Goal: Task Accomplishment & Management: Complete application form

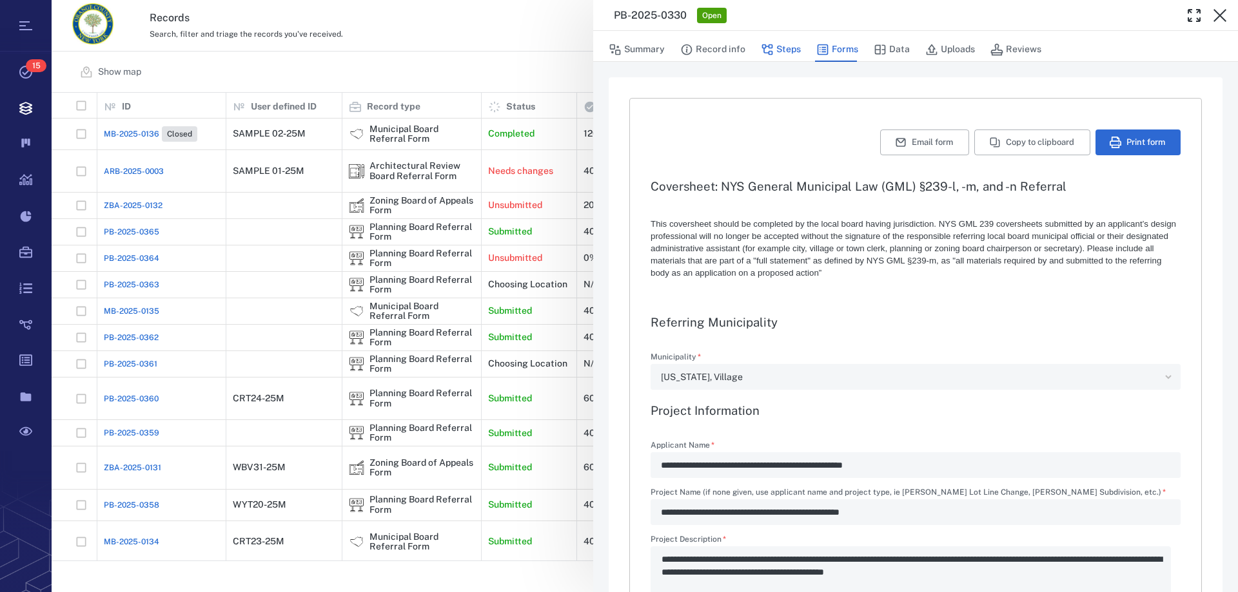
click at [773, 48] on button "Steps" at bounding box center [781, 49] width 40 height 24
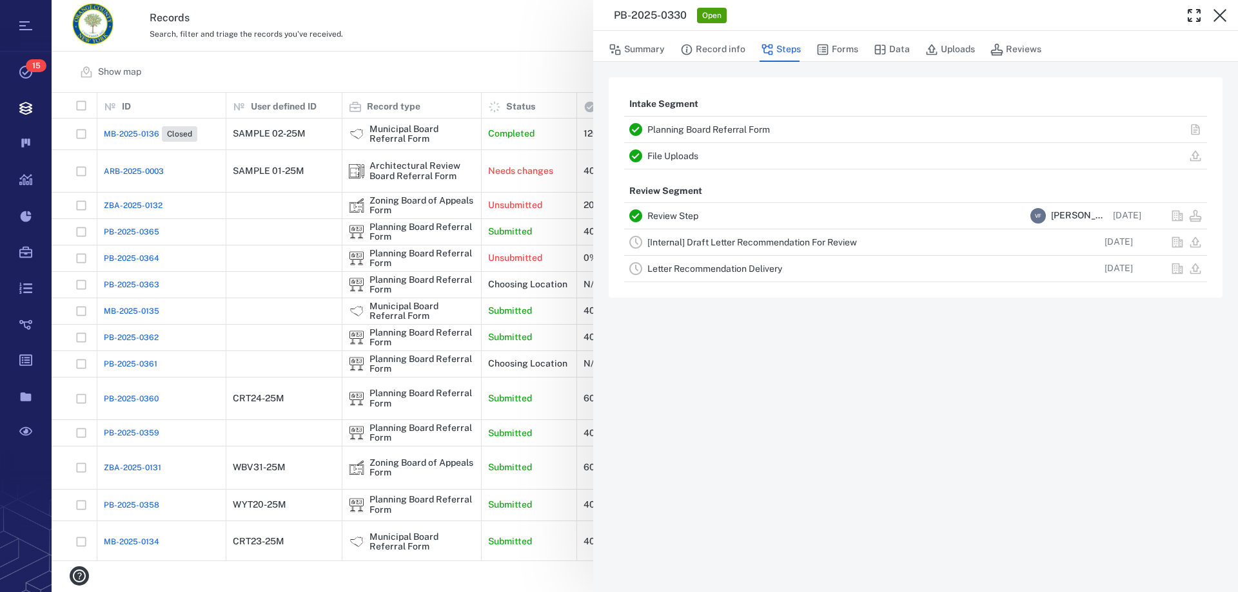
click at [805, 246] on link "[Internal] Draft Letter Recommendation For Review" at bounding box center [751, 242] width 209 height 10
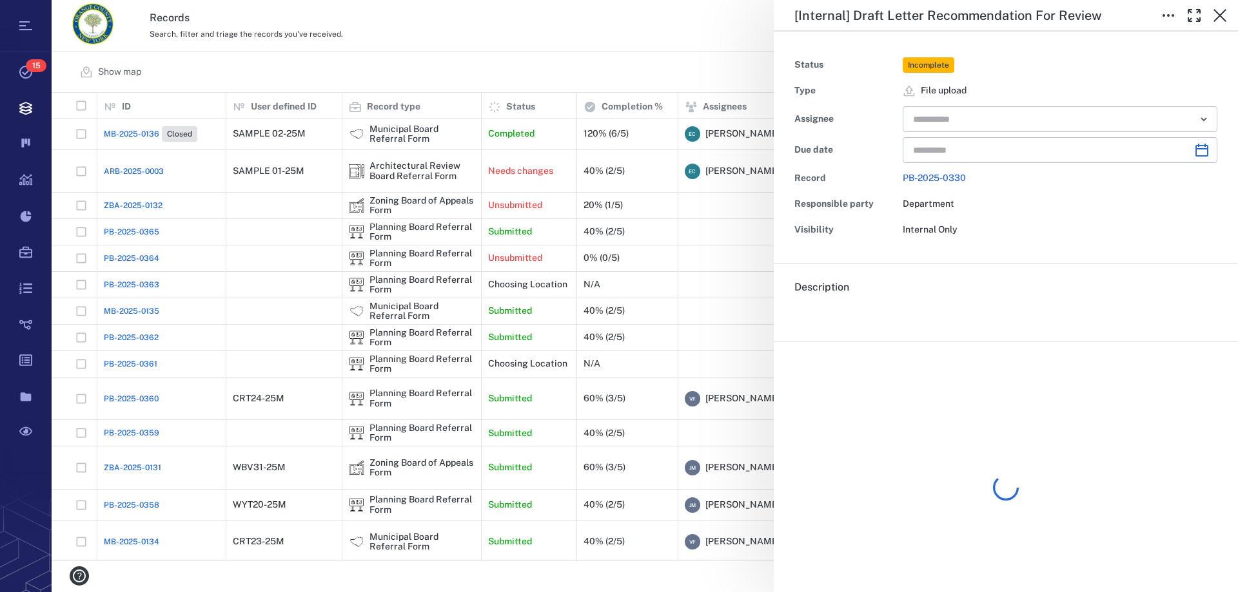
type input "**********"
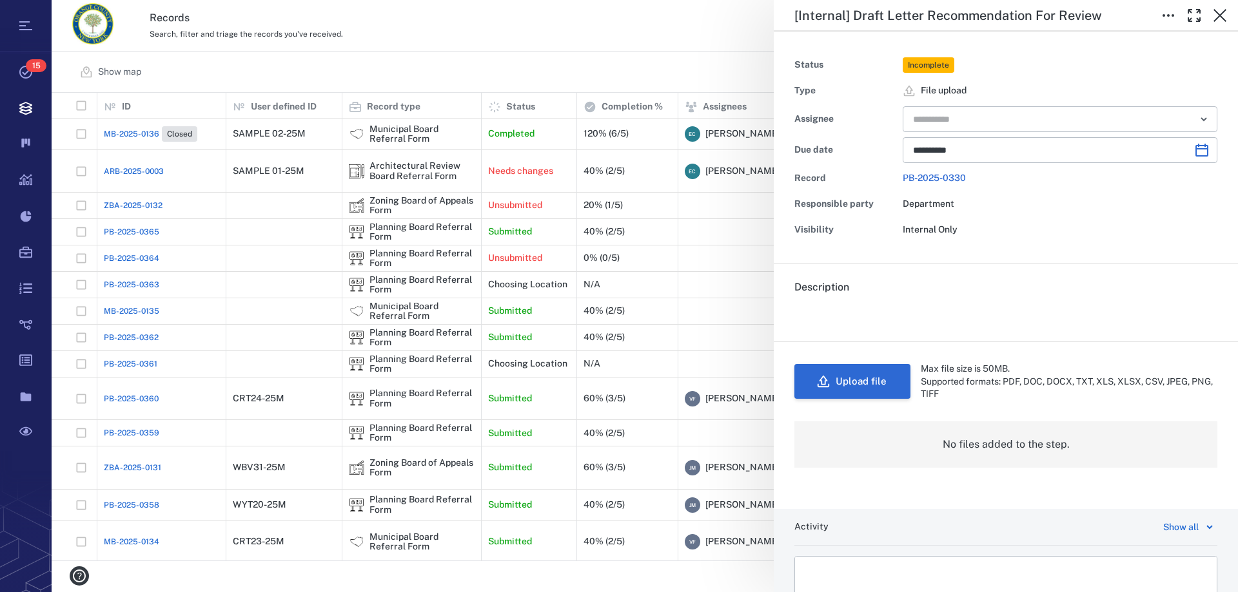
click at [853, 366] on button "Upload file" at bounding box center [852, 381] width 116 height 35
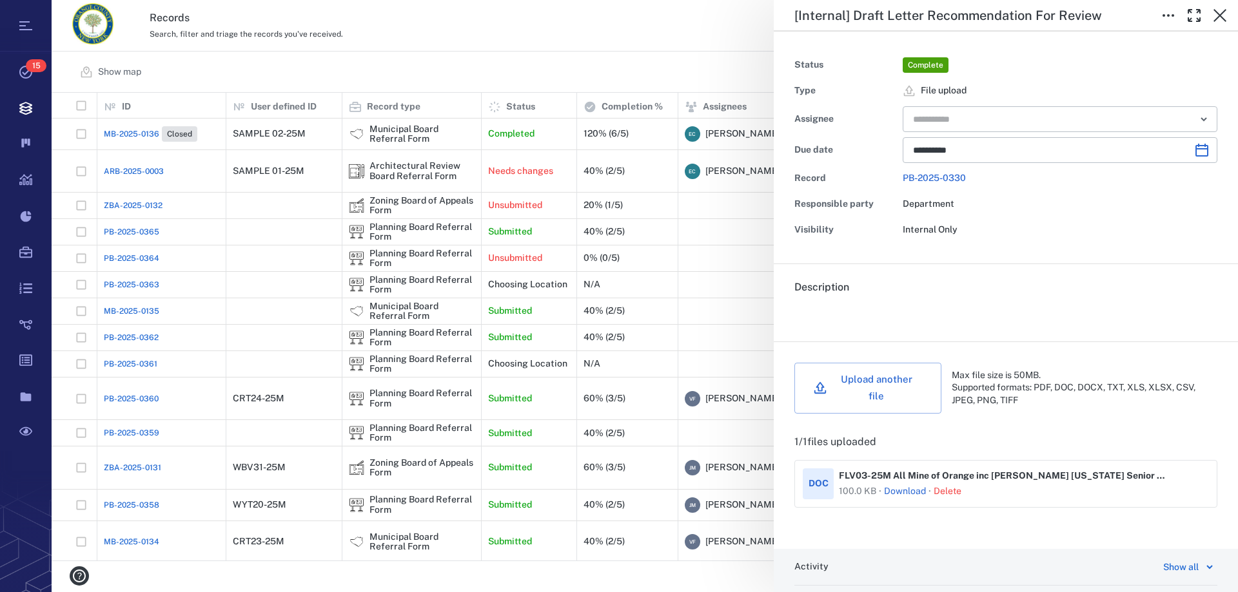
click at [949, 485] on button "Delete" at bounding box center [947, 491] width 28 height 13
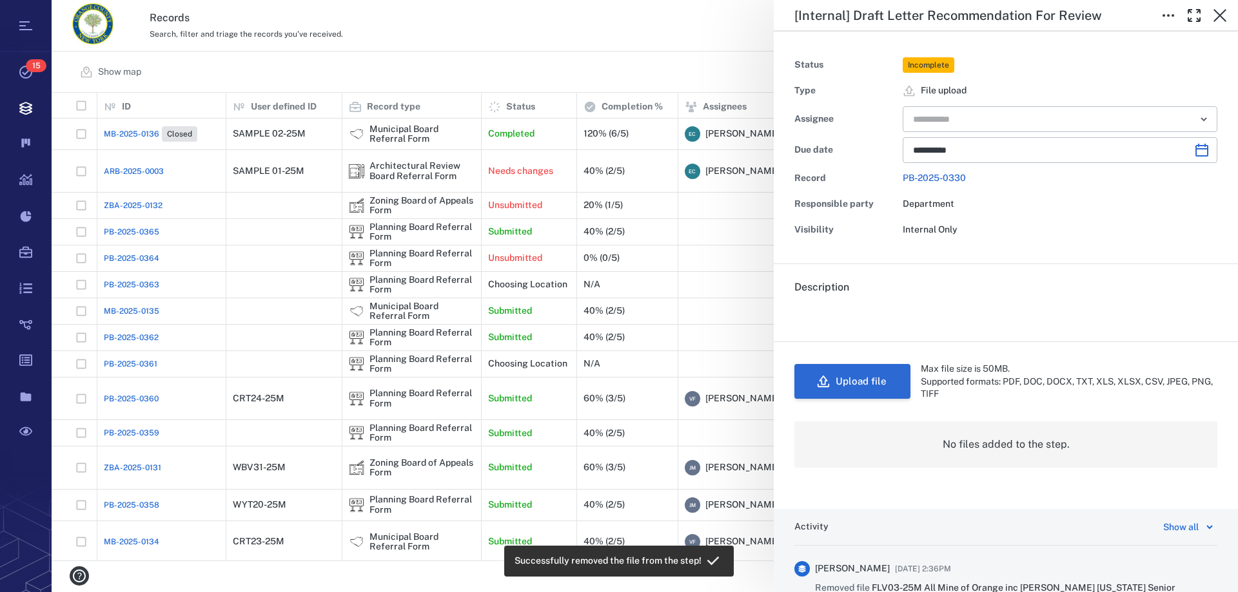
click at [841, 374] on button "Upload file" at bounding box center [852, 381] width 116 height 35
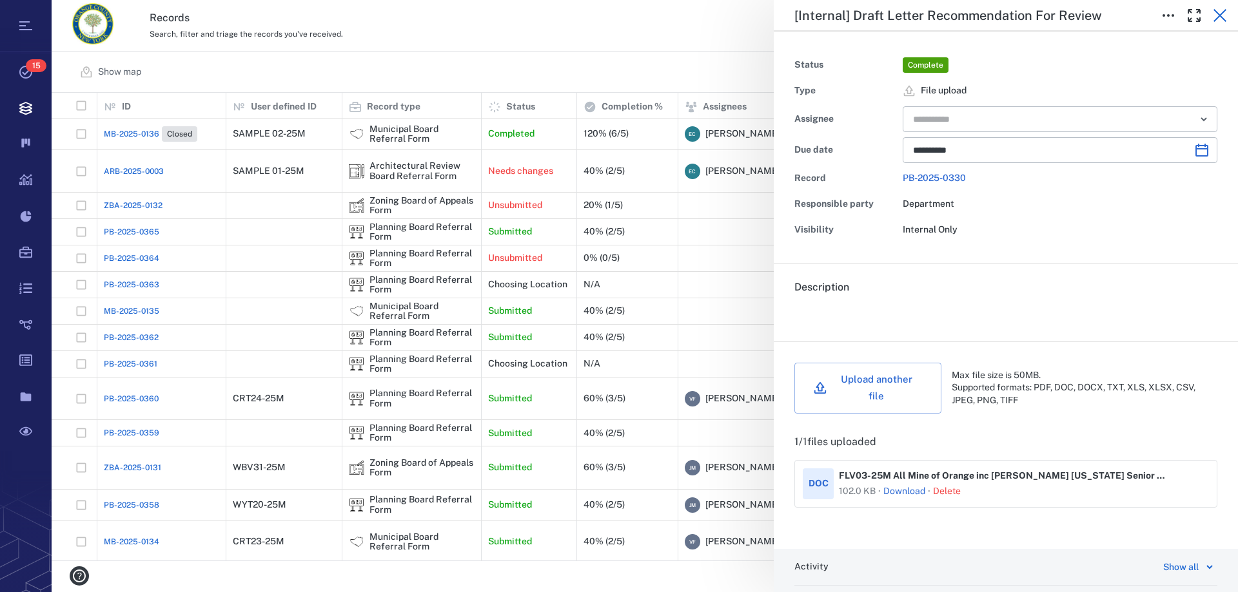
click at [1220, 15] on icon "button" at bounding box center [1219, 15] width 13 height 13
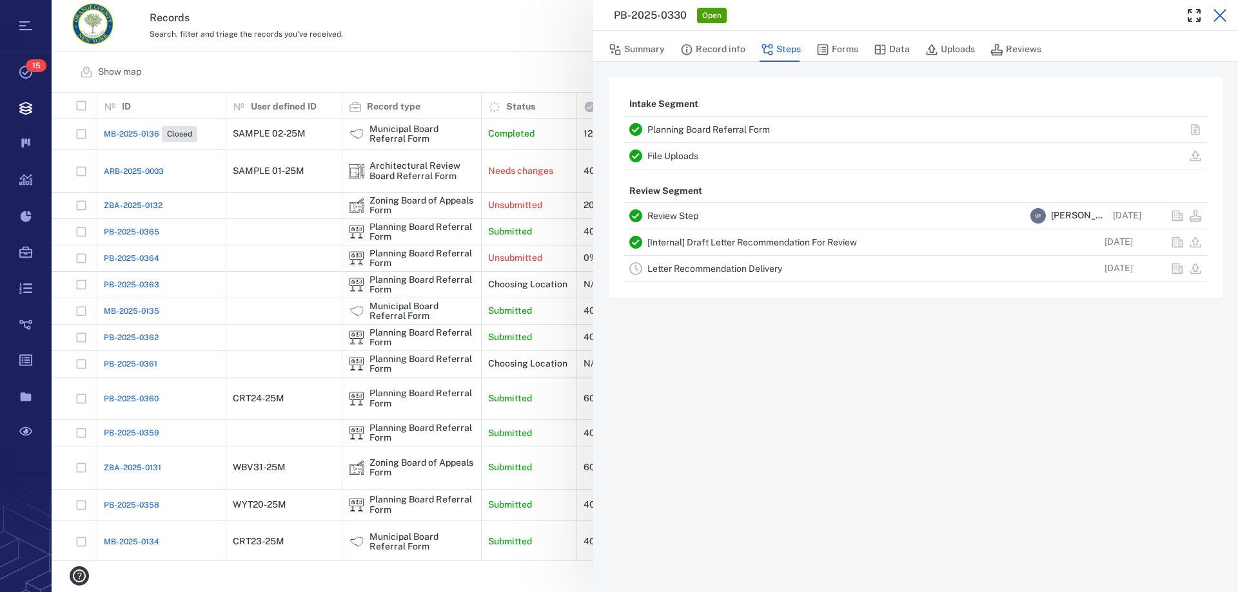
click at [1223, 12] on icon "button" at bounding box center [1219, 15] width 13 height 13
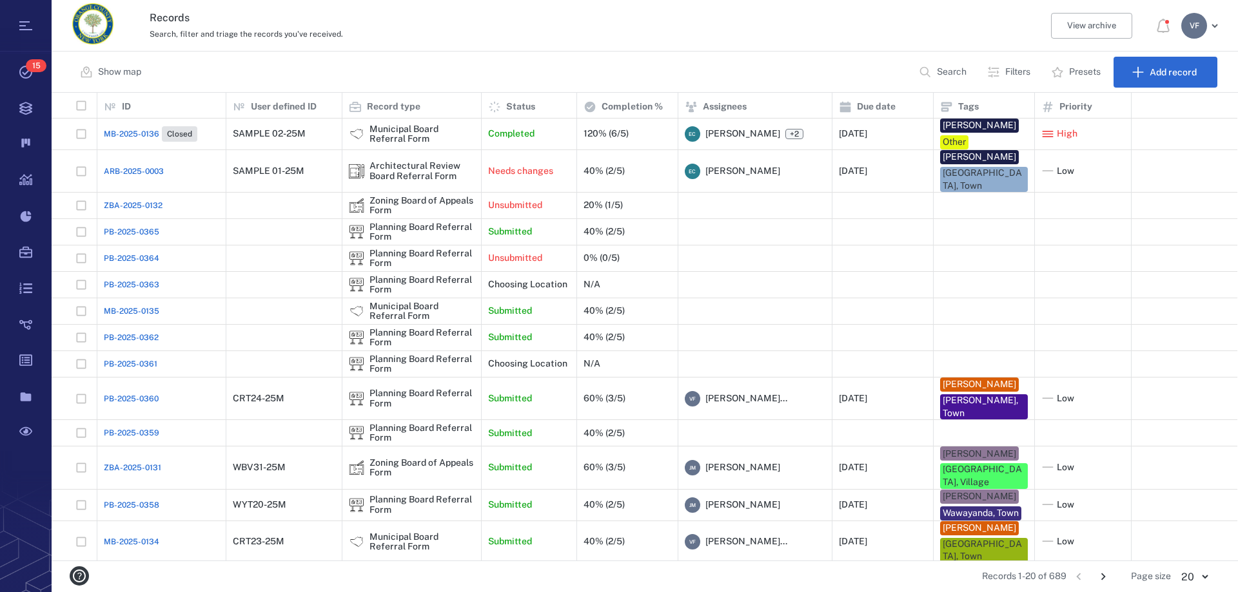
click at [1007, 70] on p "Filters" at bounding box center [1017, 72] width 25 height 13
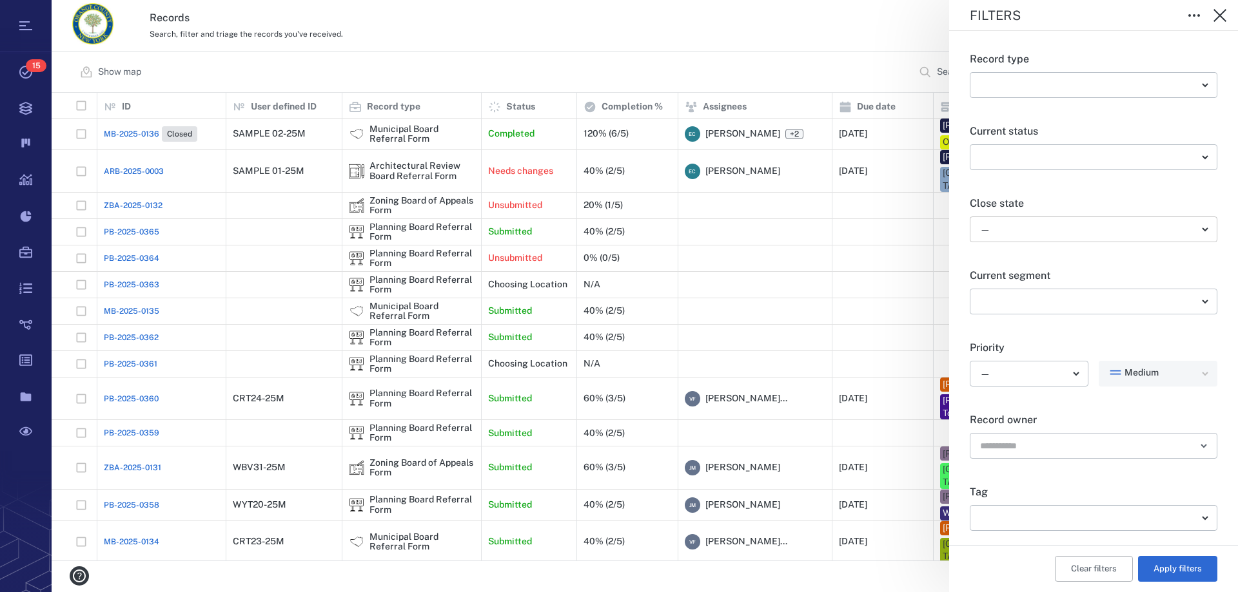
click at [1189, 237] on body "Tasks 15 Records Boards Dashboard Reports Record types Guide steps Rules Form b…" at bounding box center [619, 296] width 1238 height 592
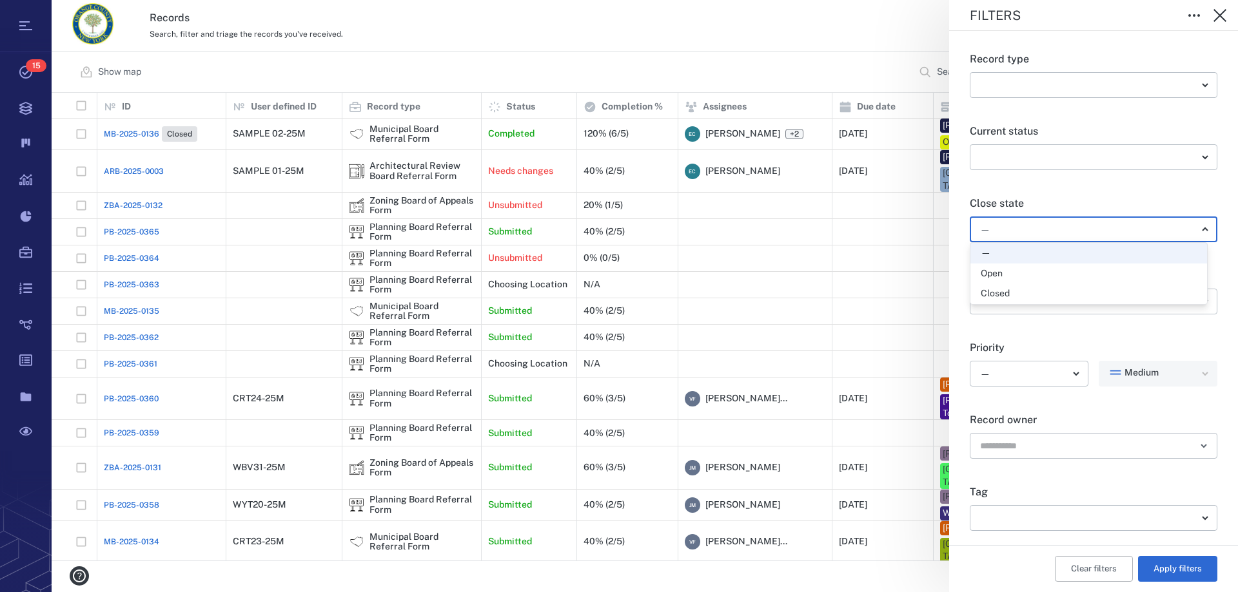
click at [1035, 275] on div "Open" at bounding box center [1088, 273] width 216 height 13
type input "*****"
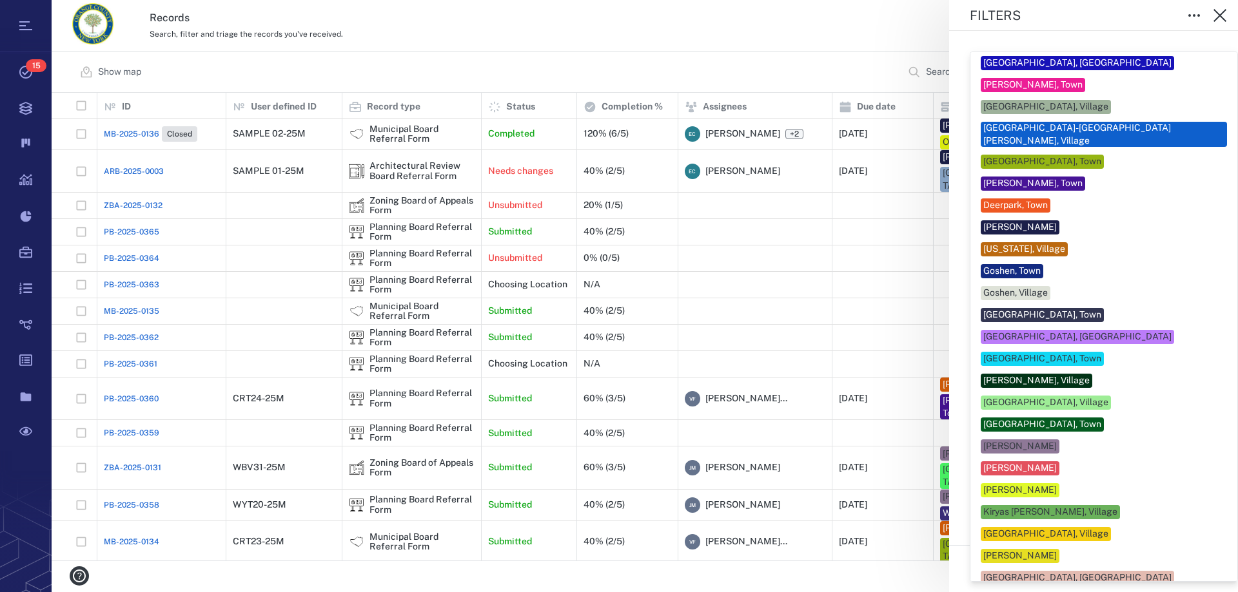
click at [1070, 512] on body "Tasks 15 Records Boards Dashboard Reports Record types Guide steps Rules Form b…" at bounding box center [619, 296] width 1238 height 592
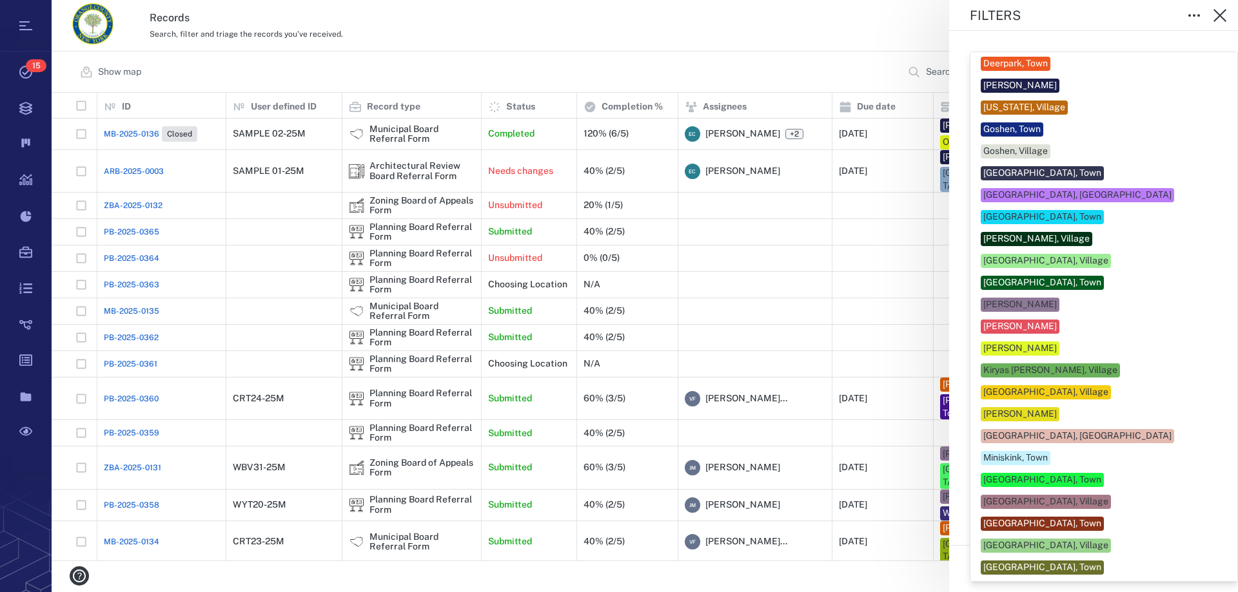
scroll to position [610, 0]
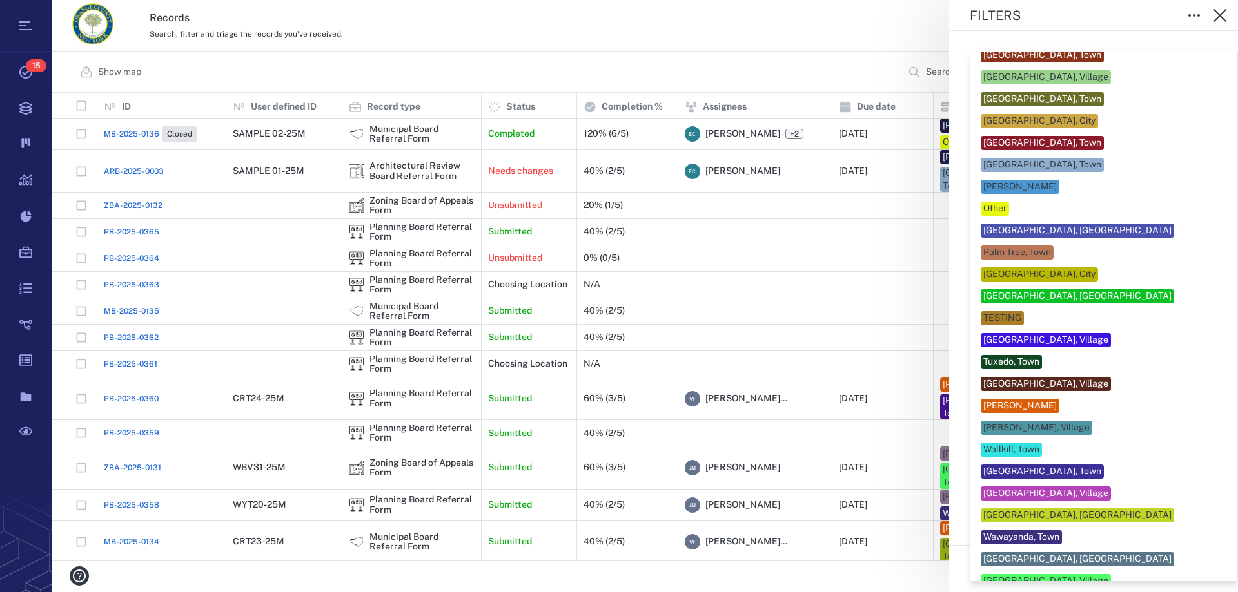
click at [1020, 400] on div "[PERSON_NAME]" at bounding box center [1019, 406] width 73 height 13
type input "***"
click at [828, 578] on div at bounding box center [619, 296] width 1238 height 592
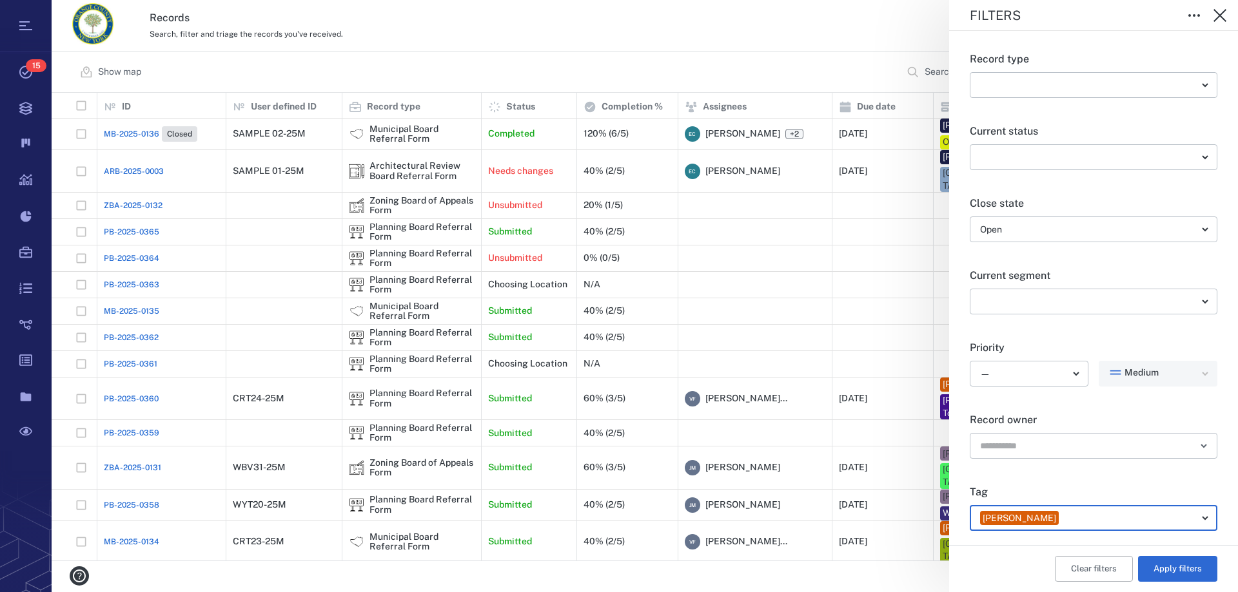
drag, startPoint x: 1176, startPoint y: 572, endPoint x: 529, endPoint y: 460, distance: 656.1
click at [1176, 571] on button "Apply filters" at bounding box center [1177, 569] width 79 height 26
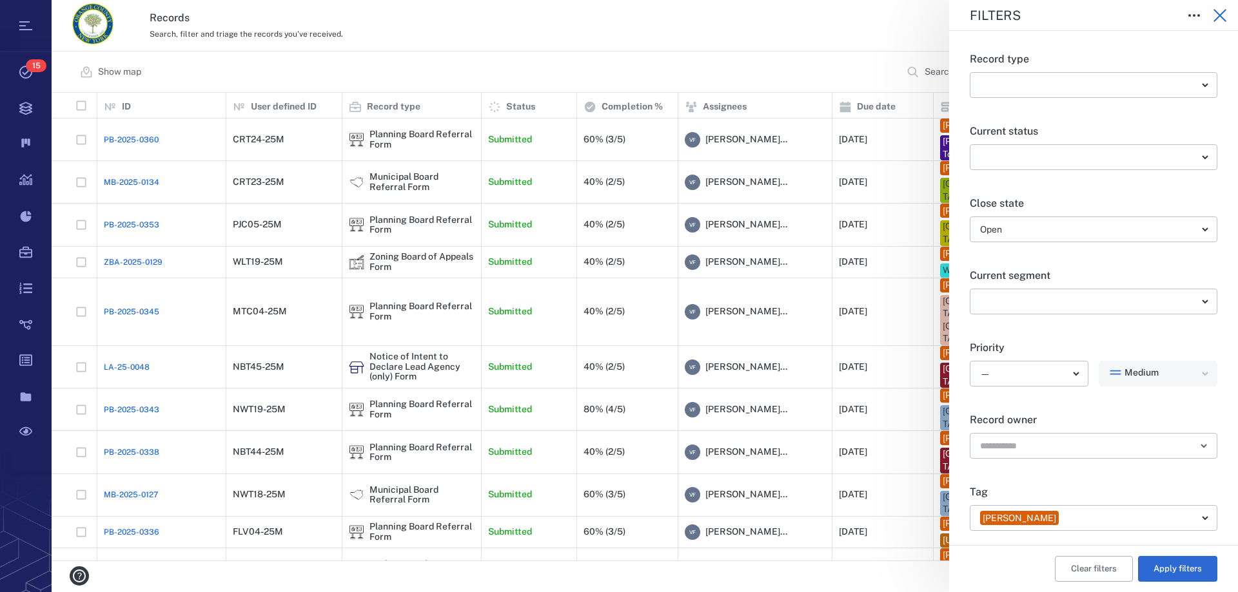
click at [1216, 15] on icon "button" at bounding box center [1219, 15] width 15 height 15
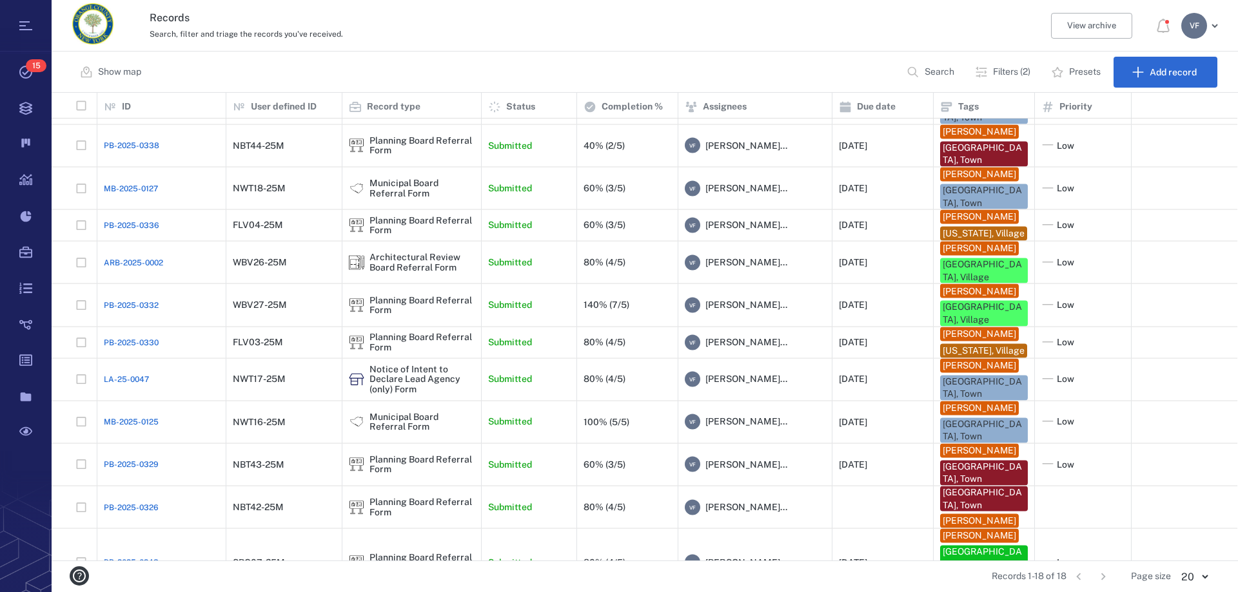
scroll to position [307, 0]
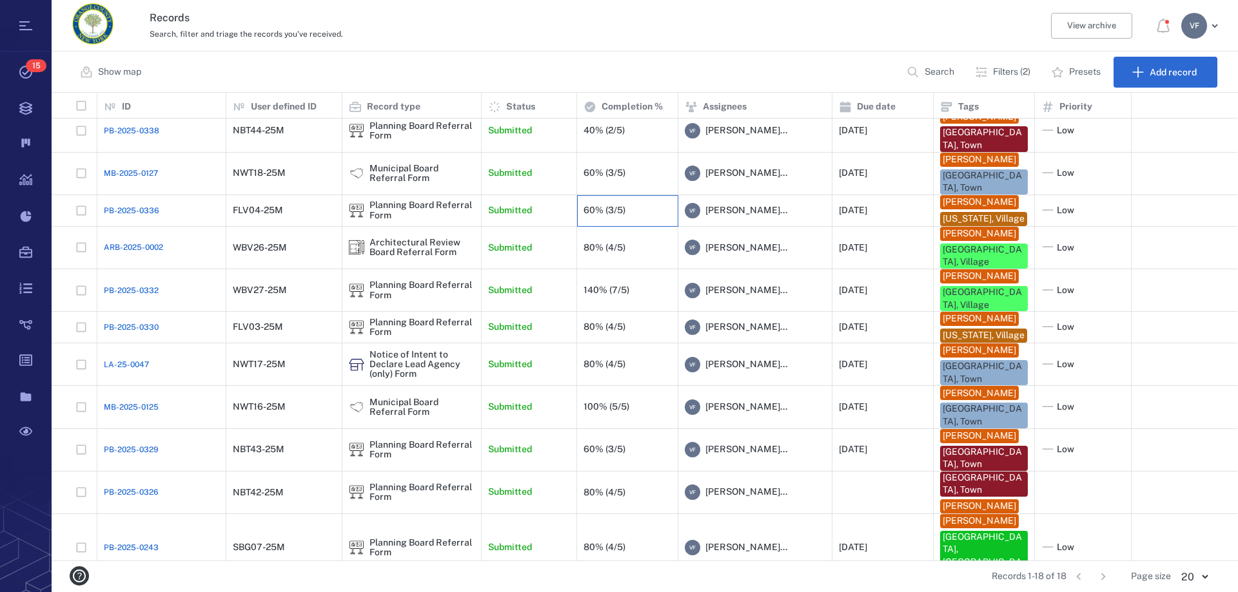
click at [636, 224] on div "60% (3/5)" at bounding box center [627, 211] width 88 height 26
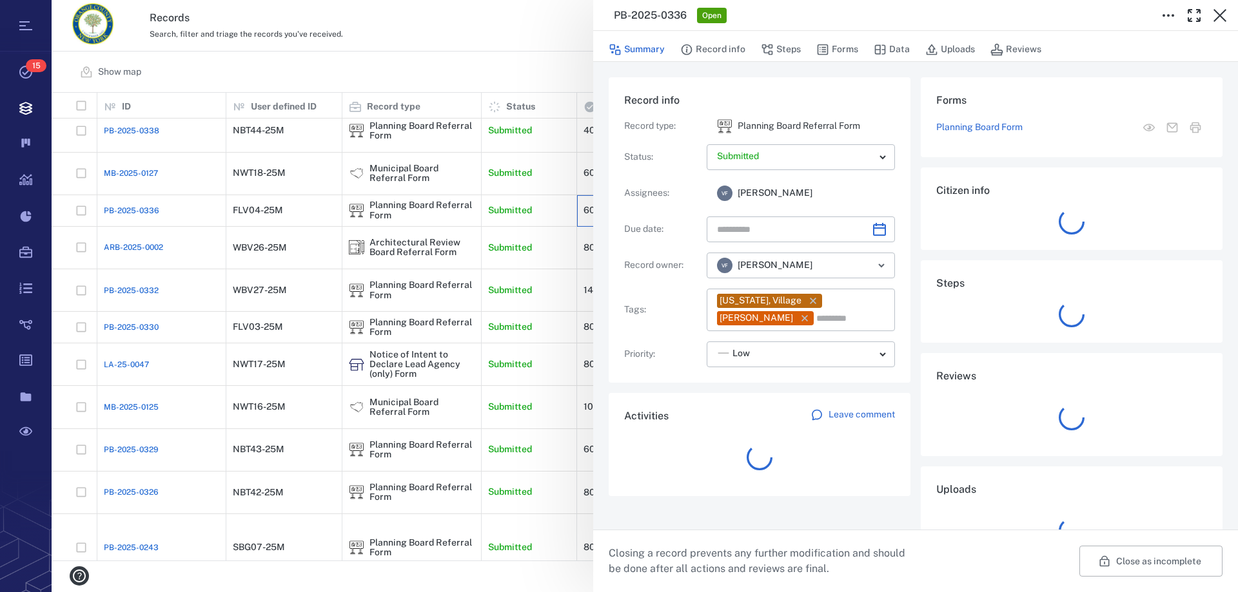
type input "**********"
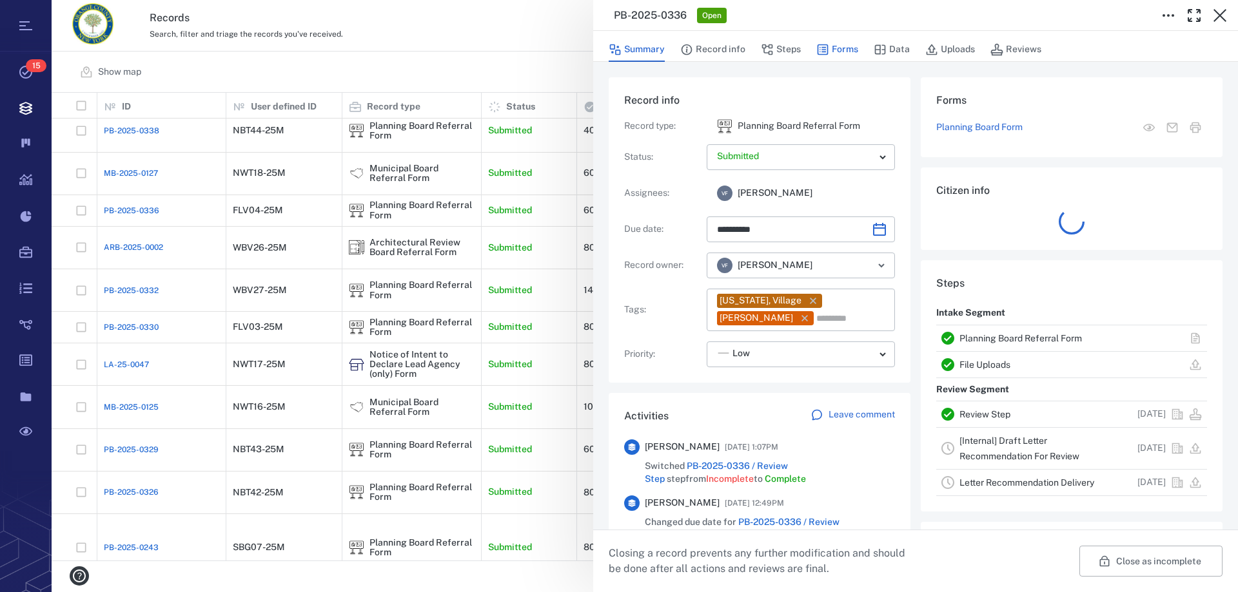
click at [843, 50] on button "Forms" at bounding box center [837, 49] width 42 height 24
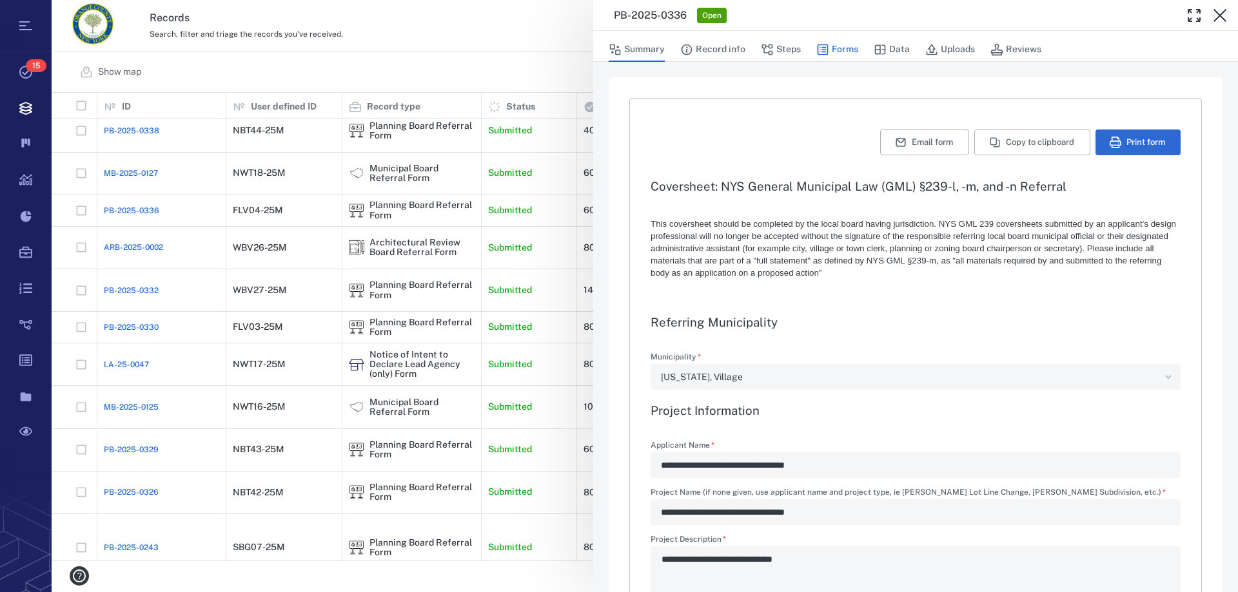
type textarea "*"
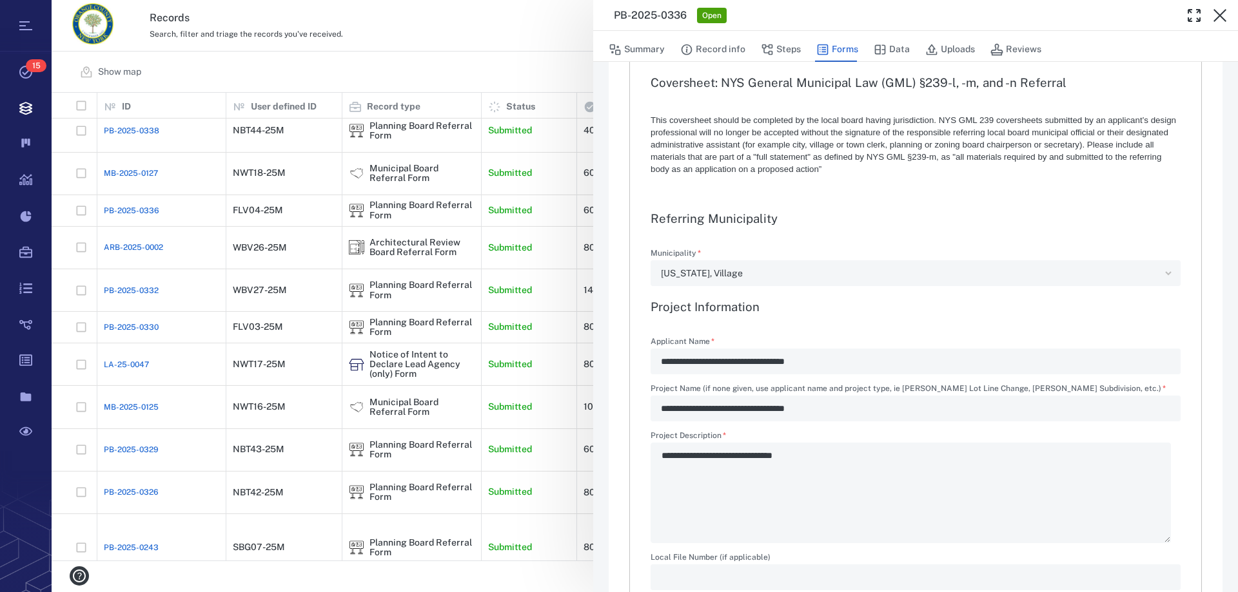
scroll to position [129, 0]
